Goal: Information Seeking & Learning: Learn about a topic

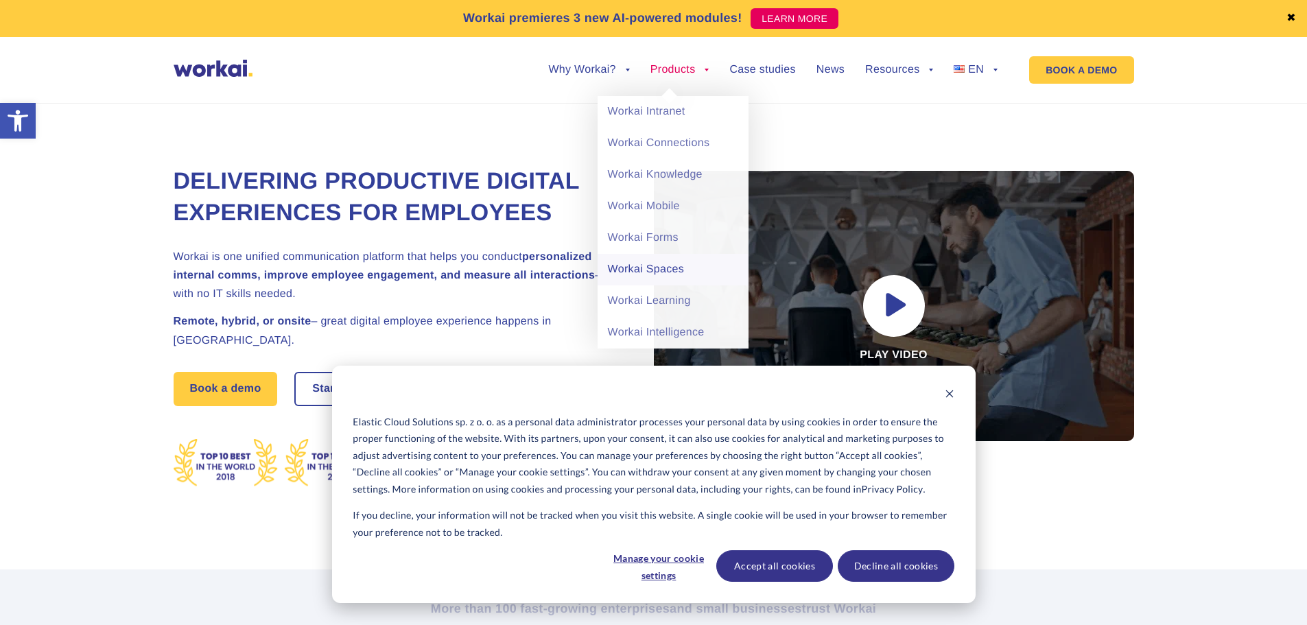
click at [664, 267] on link "Workai Spaces" at bounding box center [672, 270] width 151 height 32
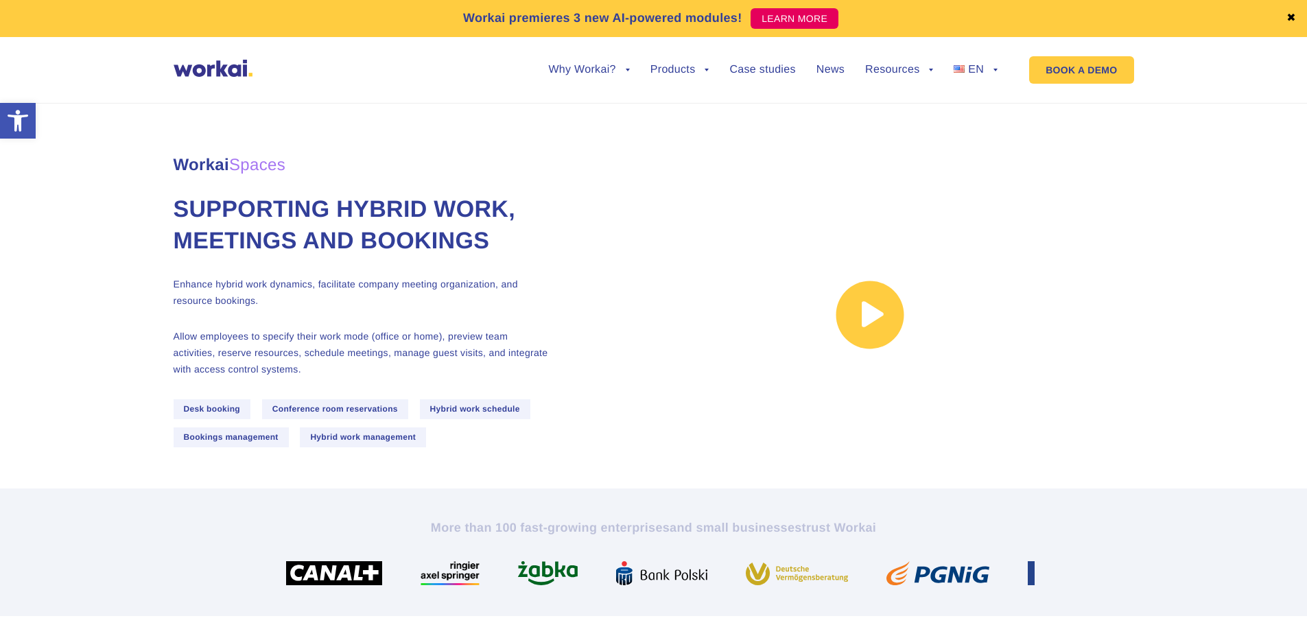
click at [863, 334] on link at bounding box center [870, 315] width 528 height 270
